Goal: Find specific page/section

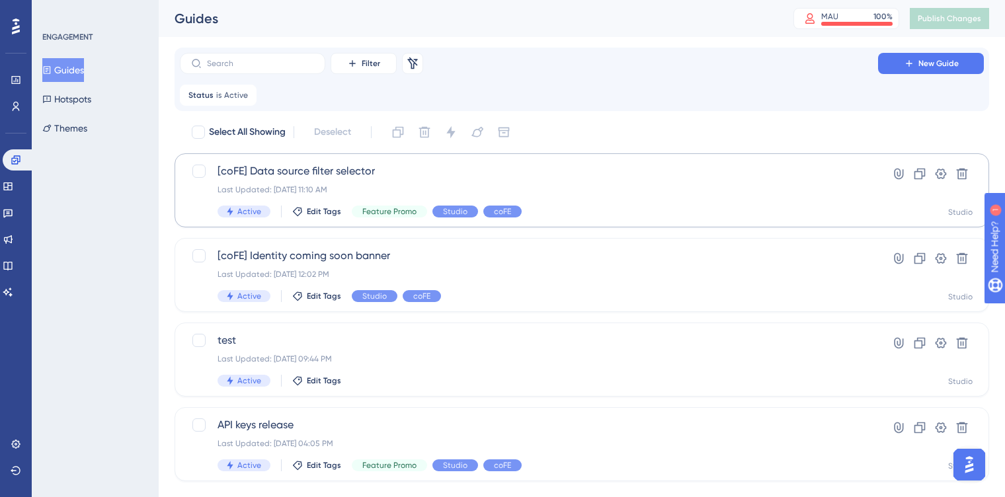
scroll to position [26, 0]
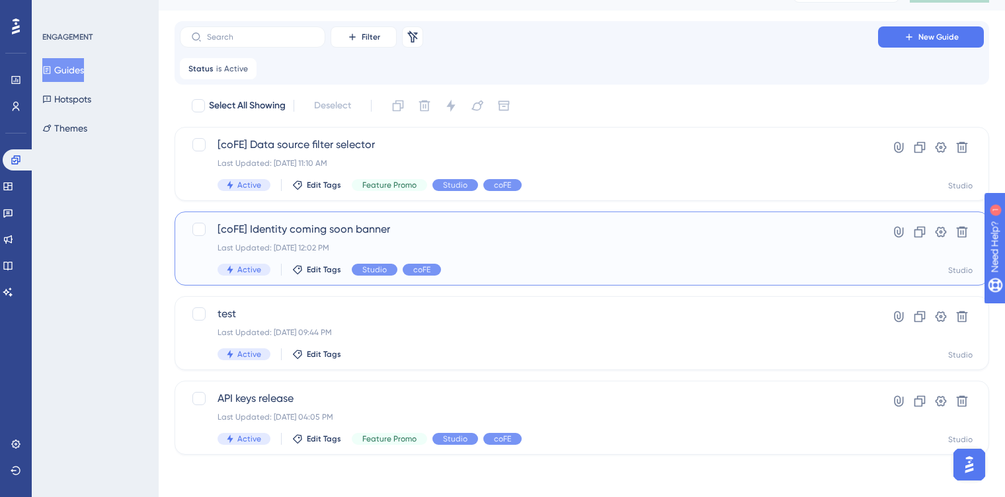
click at [480, 241] on div "[coFE] Identity coming soon banner Last Updated: [DATE] 12:02 PM Active Edit Ta…" at bounding box center [529, 249] width 623 height 54
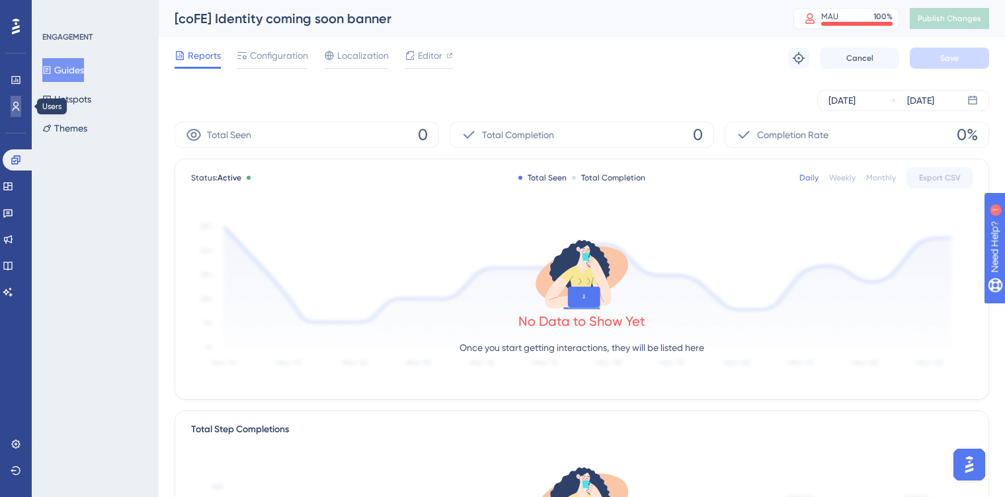
click at [20, 104] on icon at bounding box center [16, 106] width 11 height 11
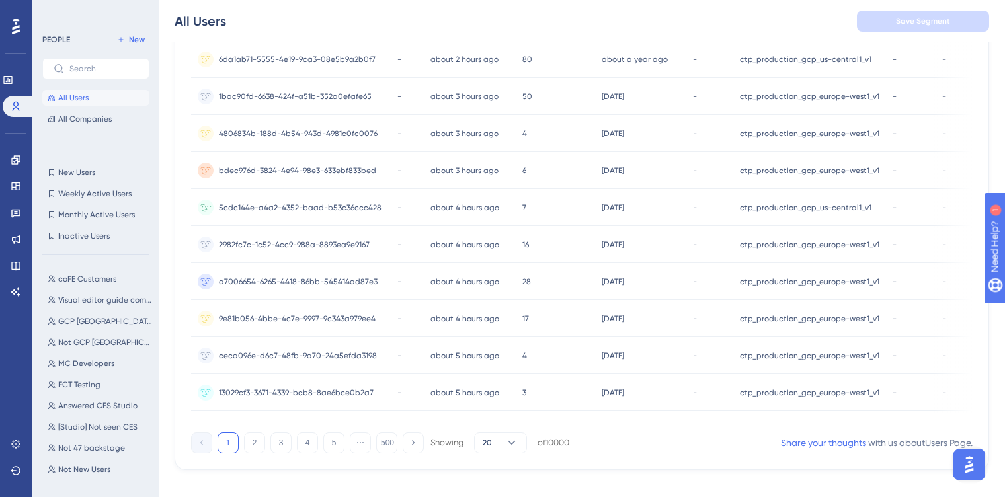
scroll to position [571, 0]
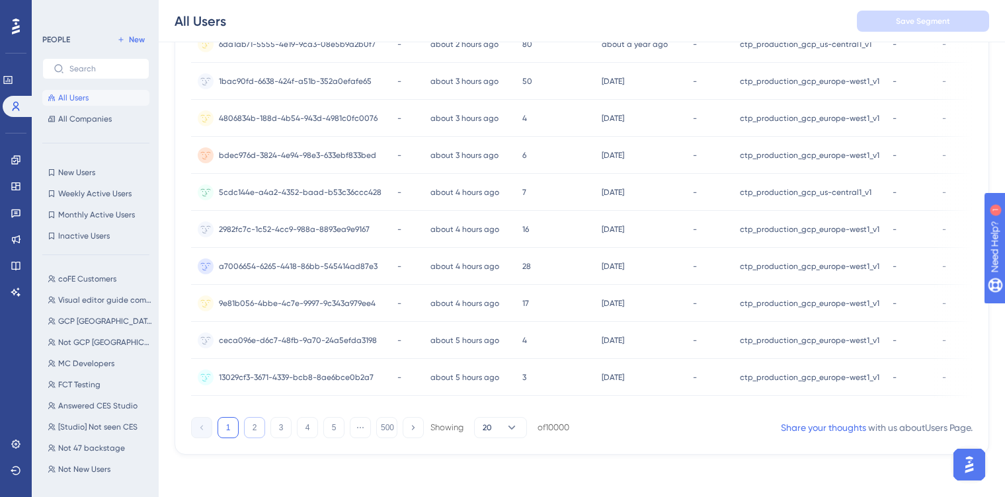
click at [255, 424] on button "2" at bounding box center [254, 427] width 21 height 21
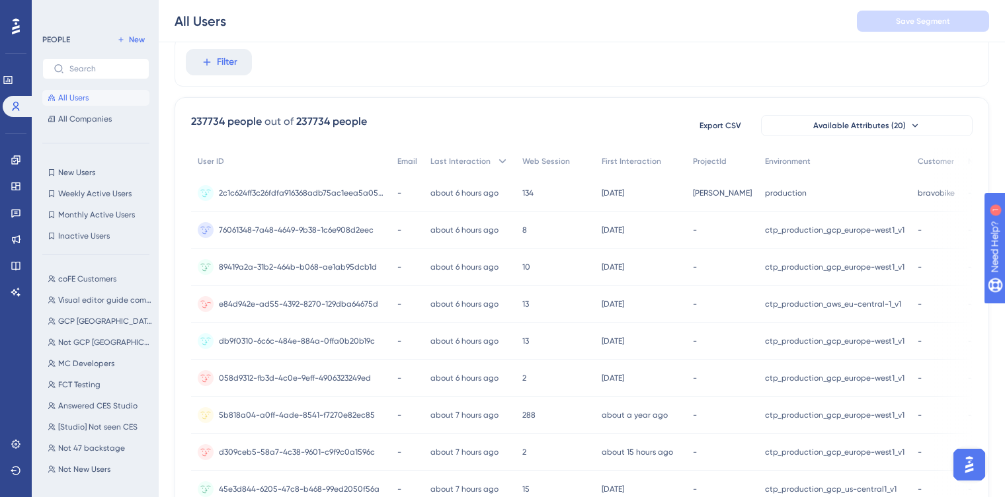
scroll to position [46, 0]
click at [355, 197] on span "2c1c624ff3c26fdfa916368adb75ac1eea5a05d18fbcc45f04e9caaf9dc83ad0" at bounding box center [301, 193] width 165 height 11
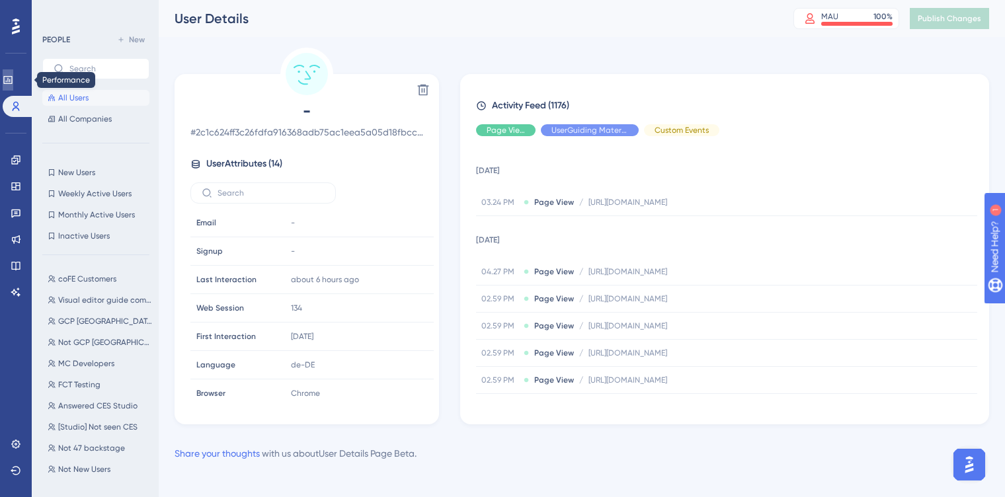
click at [12, 77] on icon at bounding box center [7, 80] width 9 height 8
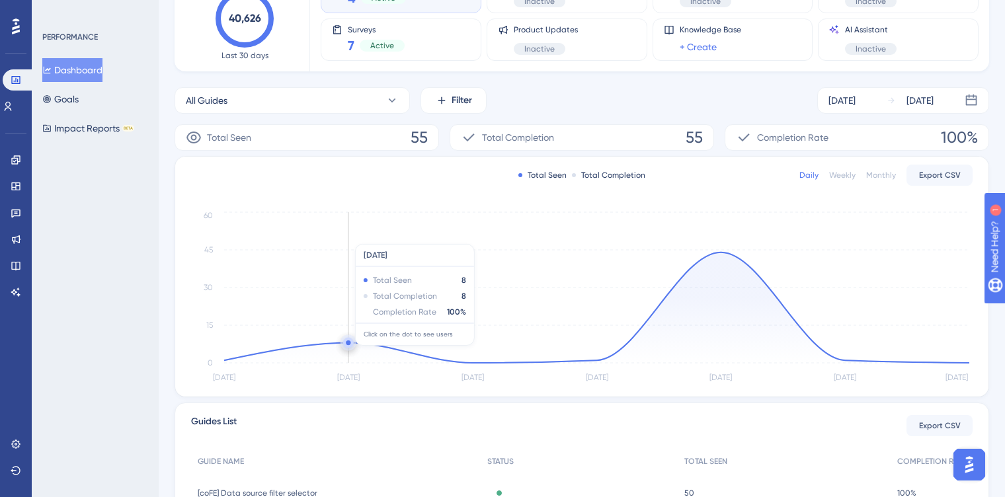
scroll to position [120, 0]
